Goal: Task Accomplishment & Management: Use online tool/utility

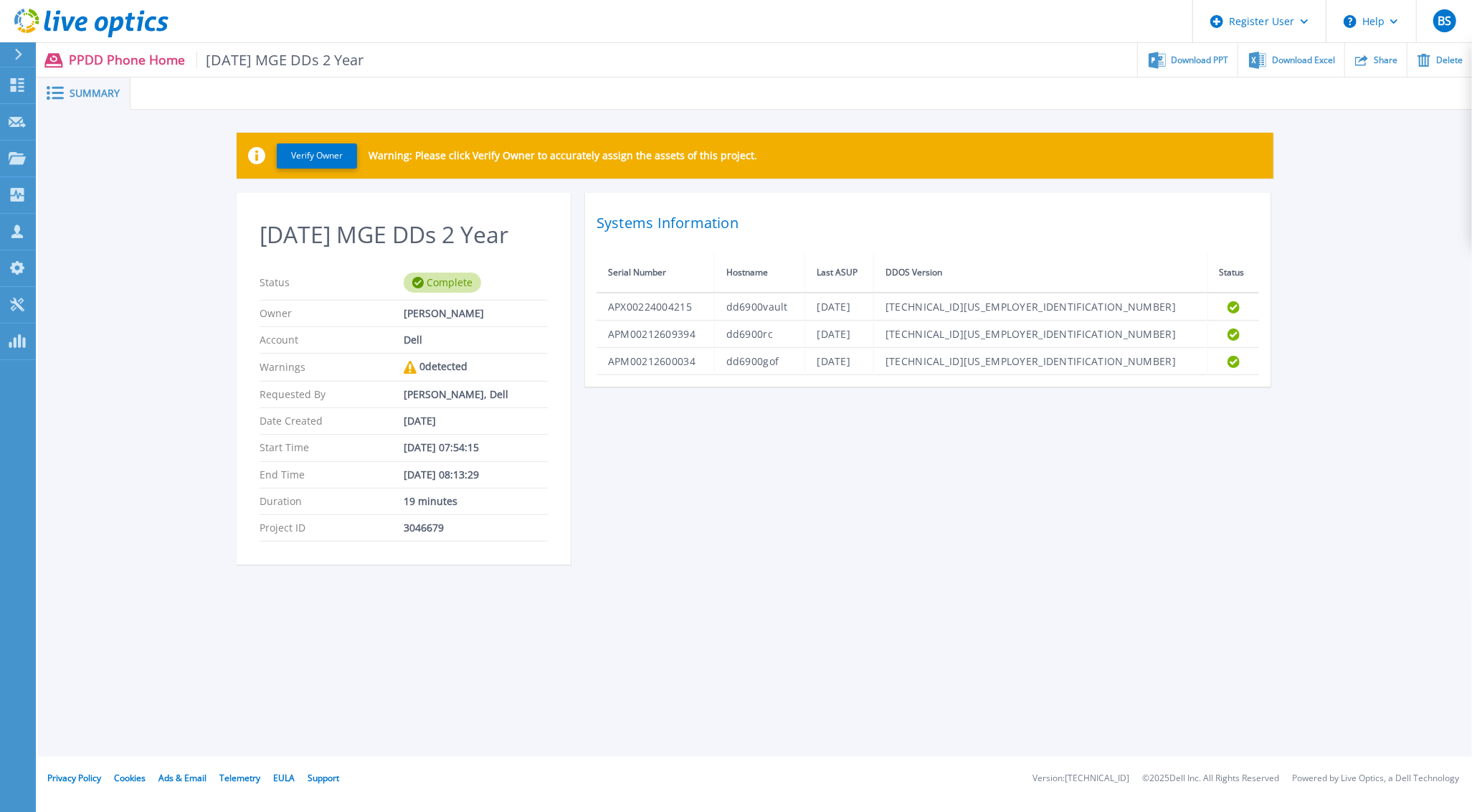
click at [794, 31] on header "Register User Help BS Dell User [PERSON_NAME] [PERSON_NAME][EMAIL_ADDRESS][PERS…" at bounding box center [736, 21] width 1472 height 43
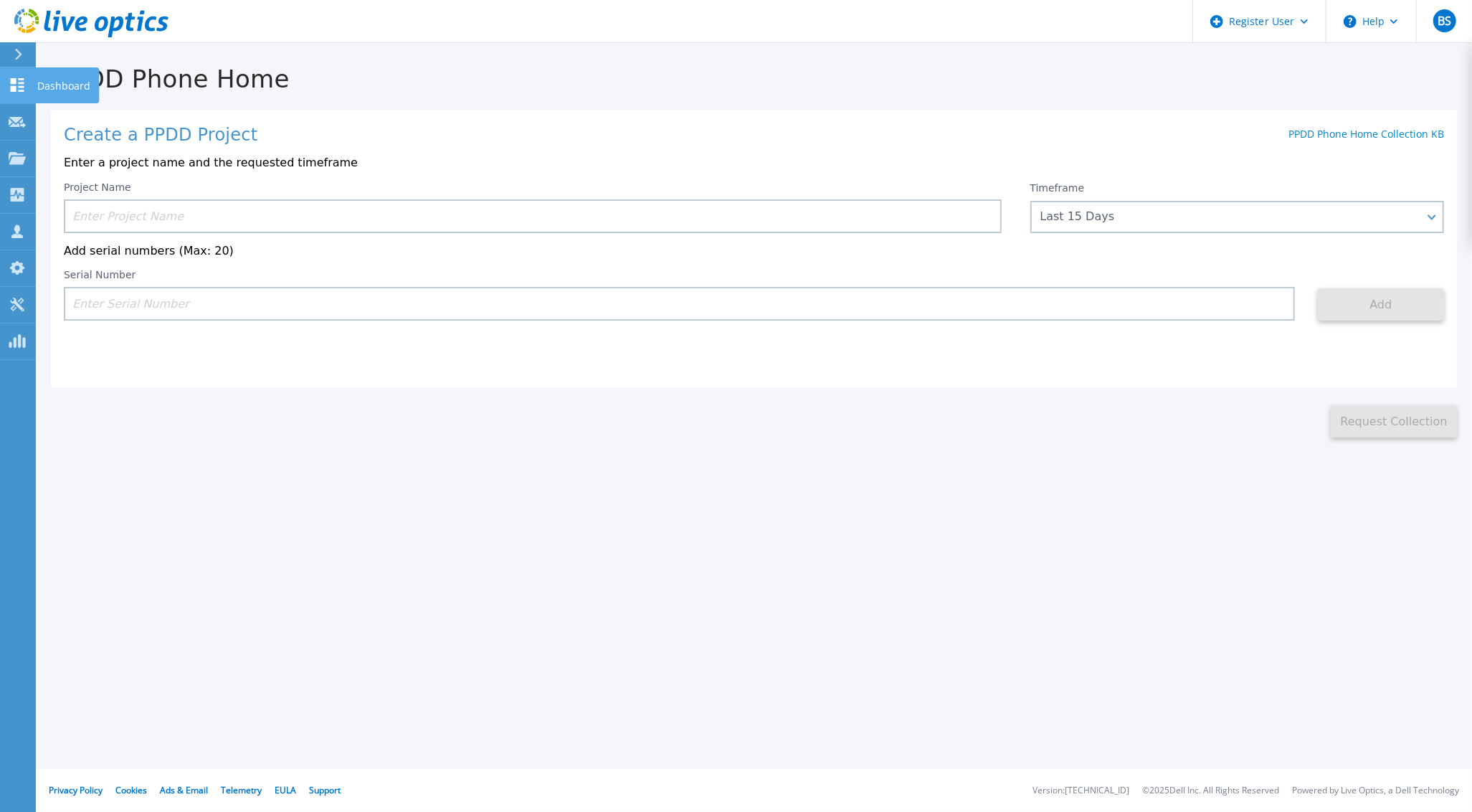
click at [11, 87] on icon at bounding box center [17, 85] width 14 height 14
click at [58, 84] on p "Dashboard" at bounding box center [64, 86] width 53 height 38
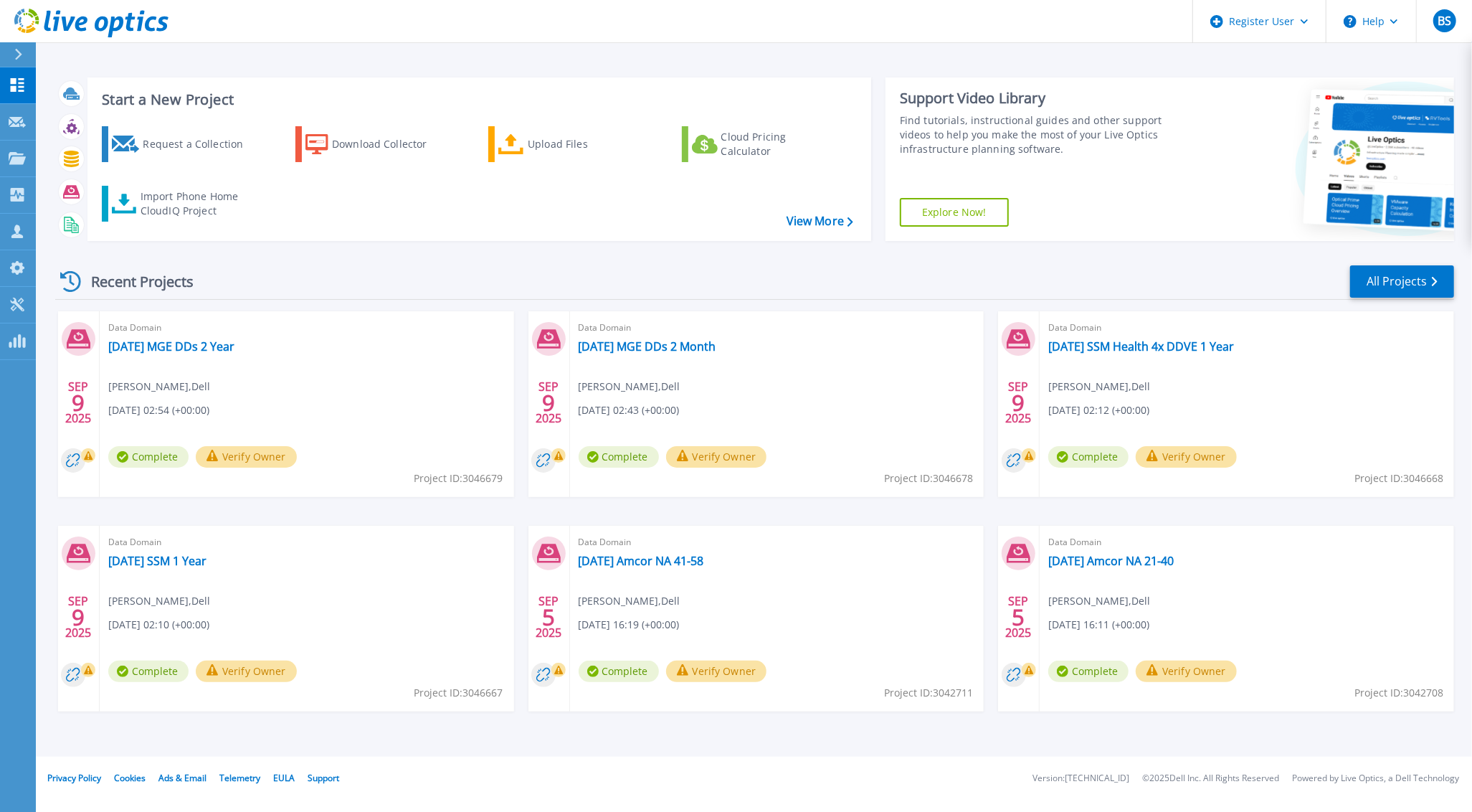
click at [15, 54] on icon at bounding box center [17, 54] width 8 height 11
click at [321, 187] on div "Request a Collection Download Collector Upload Files Cloud Pricing Calculator I…" at bounding box center [476, 174] width 774 height 119
click at [184, 197] on div "Import Phone Home CloudIQ Project" at bounding box center [197, 204] width 112 height 29
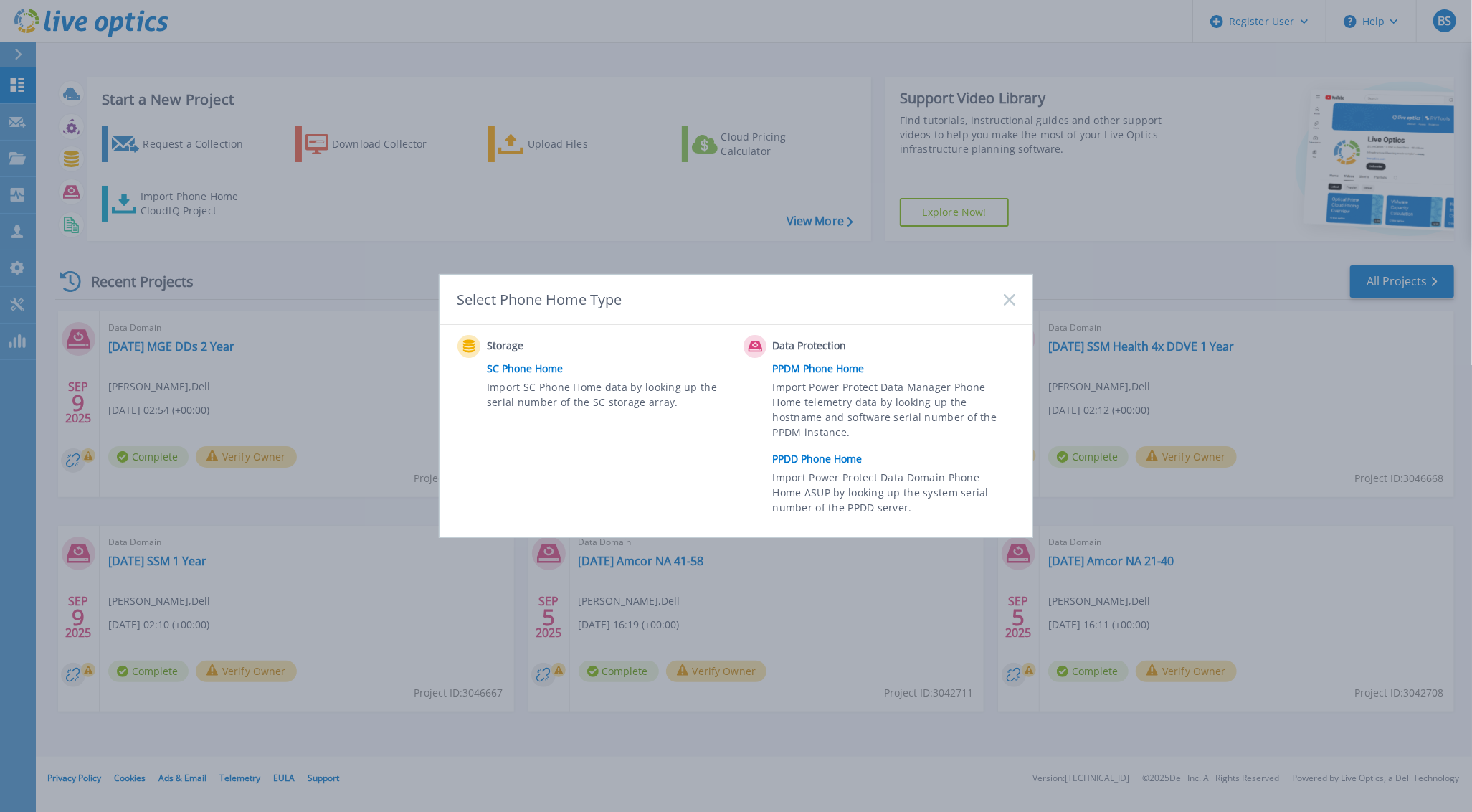
click at [816, 364] on link "PPDM Phone Home" at bounding box center [897, 368] width 249 height 22
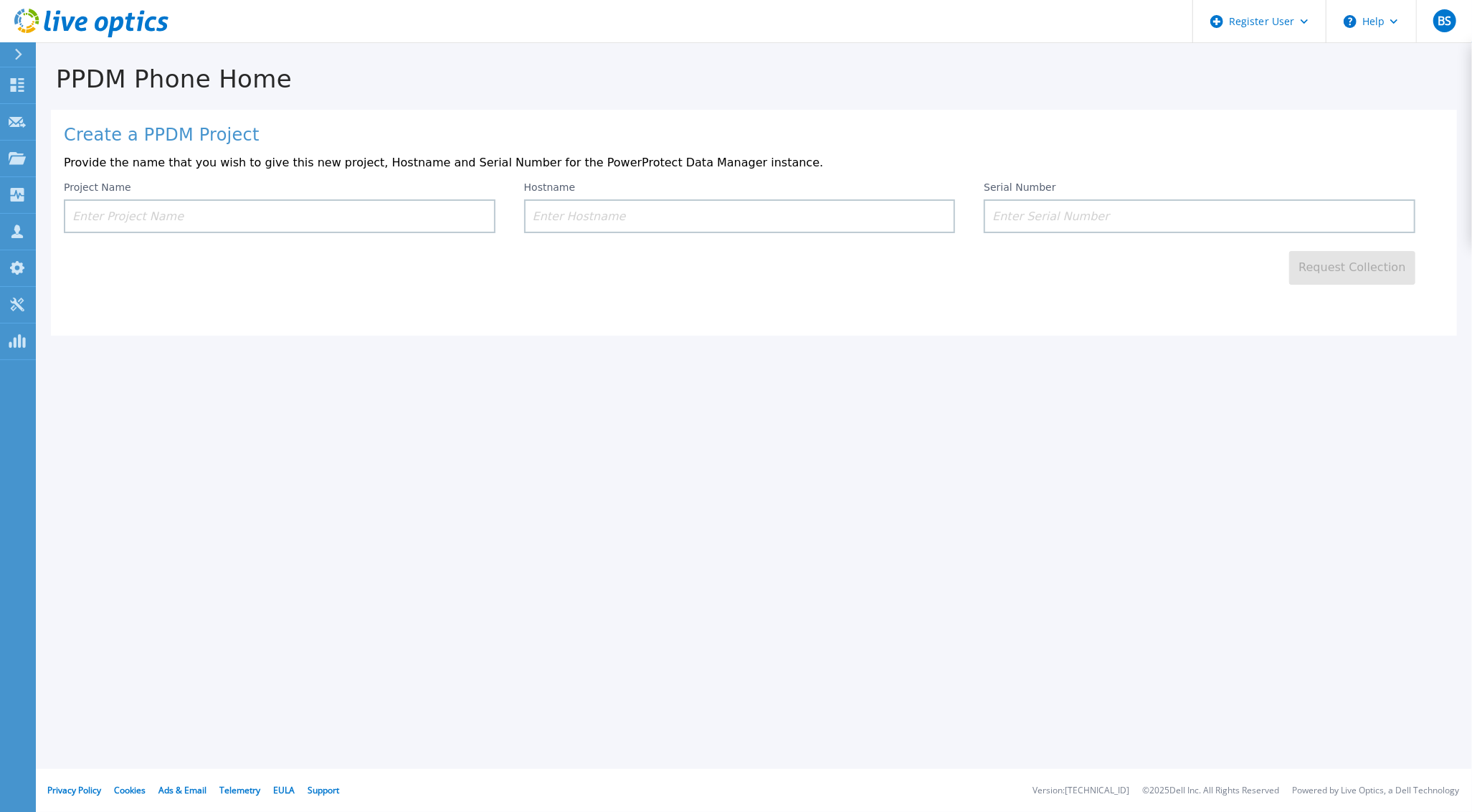
click at [244, 212] on input at bounding box center [280, 216] width 432 height 34
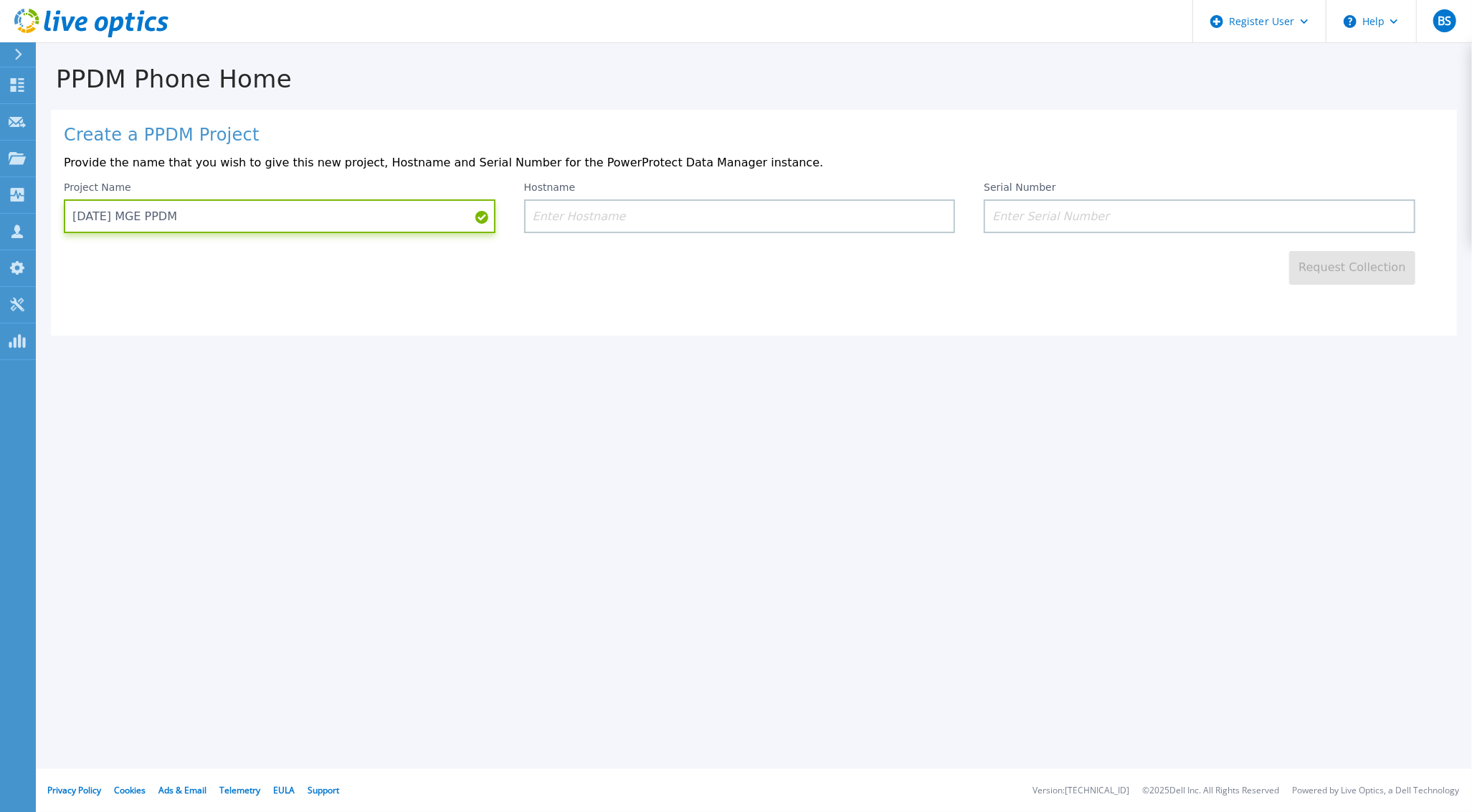
type input "2025.09.09 MGE PPDM"
click at [333, 441] on div "PPDM Phone Home Create a PPDM Project Provide the name that you wish to give th…" at bounding box center [736, 406] width 1472 height 812
click at [1128, 213] on input at bounding box center [1199, 216] width 432 height 34
paste input "ELMPPD0425T7LY"
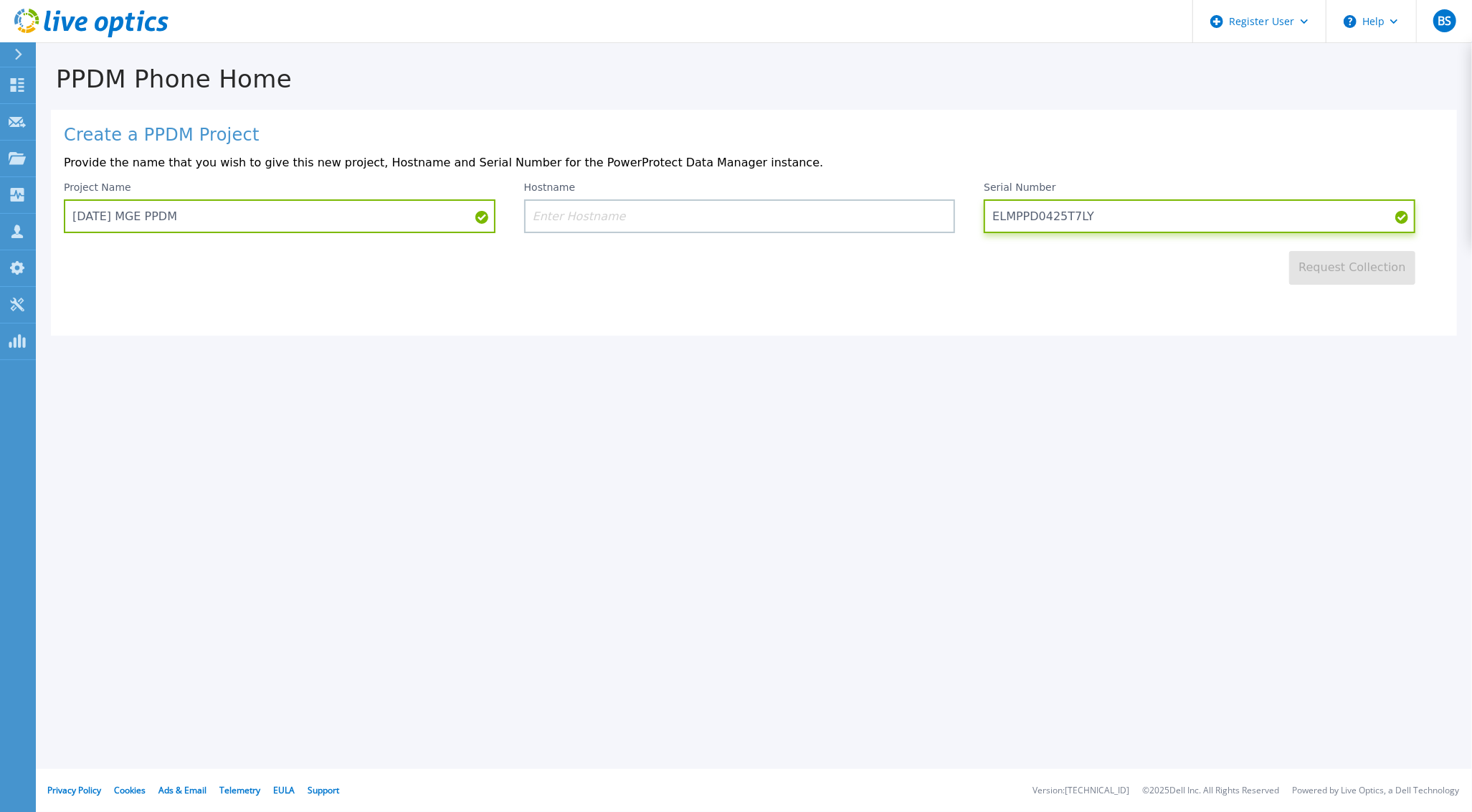
type input "ELMPPD0425T7LY"
click at [1052, 263] on div "Request Collection" at bounding box center [753, 259] width 1380 height 52
click at [913, 213] on input at bounding box center [740, 216] width 432 height 34
paste input "ppdmapp001"
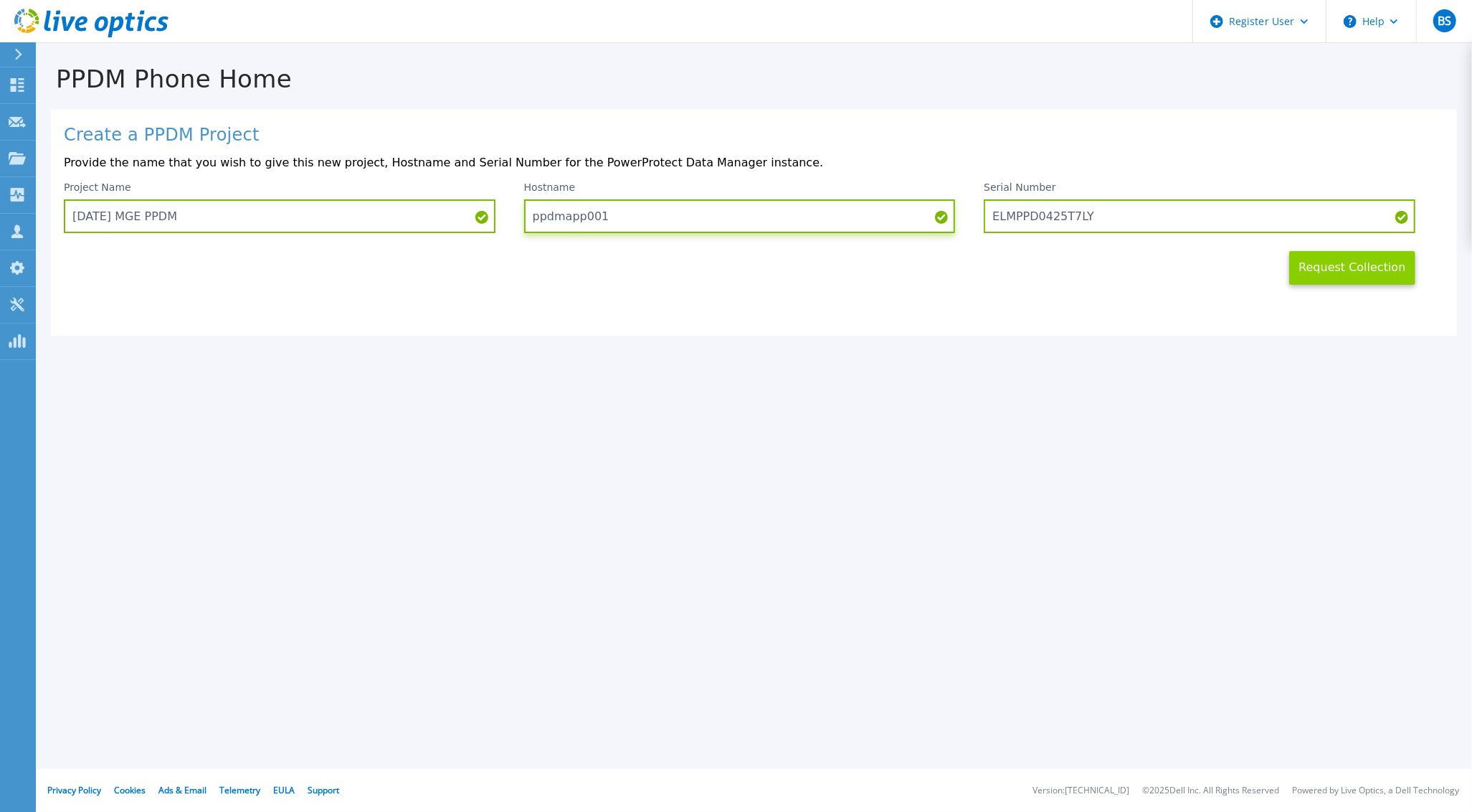
type input "ppdmapp001"
click at [1327, 266] on button "Request Collection" at bounding box center [1352, 267] width 126 height 34
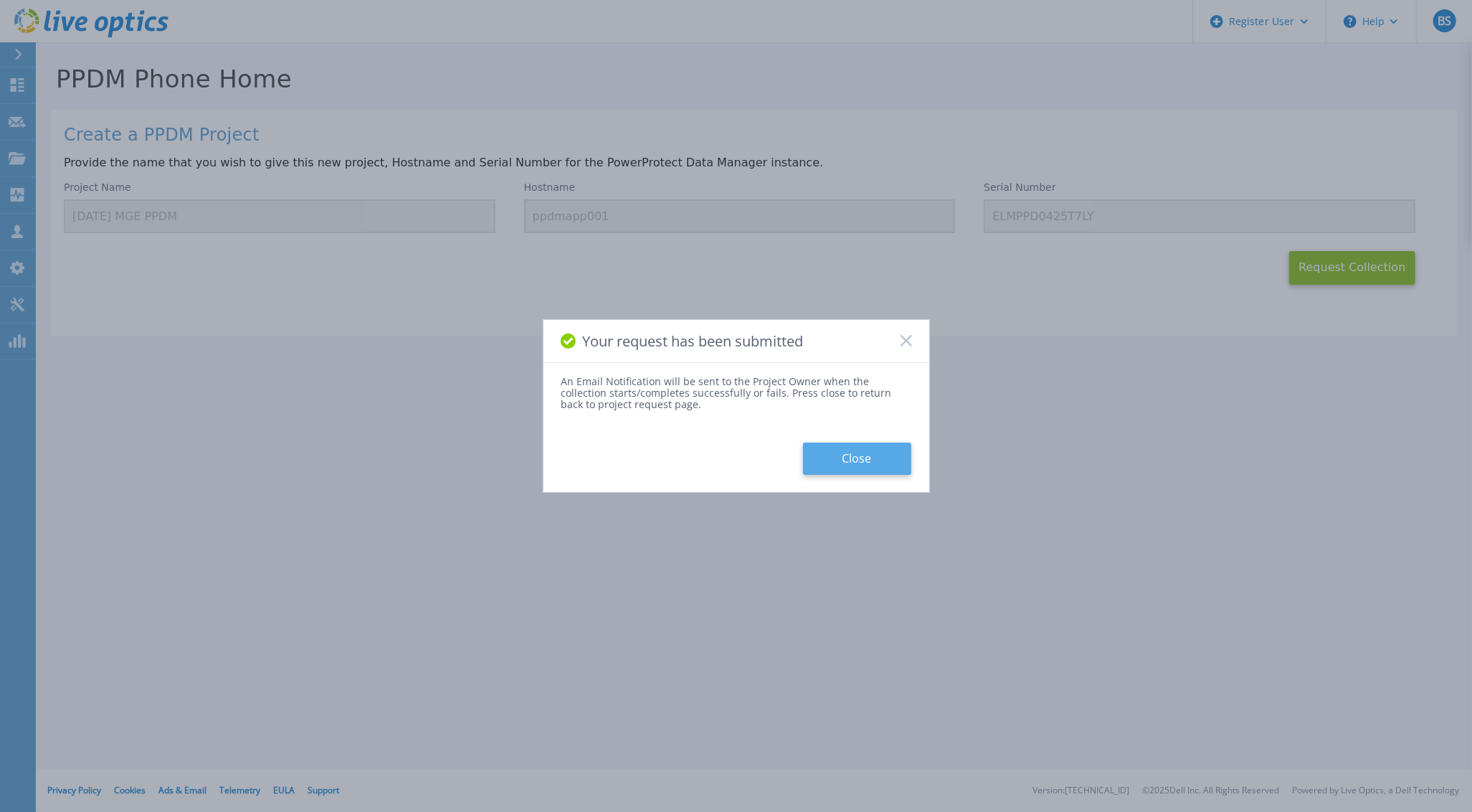
click at [866, 460] on button "Close" at bounding box center [858, 458] width 108 height 32
